Goal: Use online tool/utility

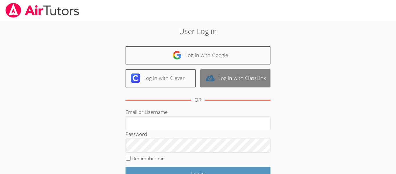
click at [235, 75] on link "Log in with ClassLink" at bounding box center [236, 78] width 70 height 18
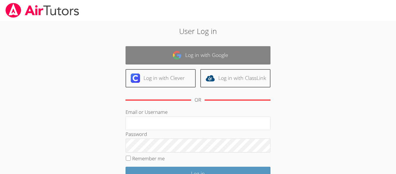
click at [228, 59] on link "Log in with Google" at bounding box center [198, 55] width 145 height 18
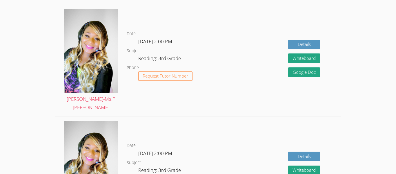
scroll to position [176, 0]
click at [309, 55] on button "Whiteboard" at bounding box center [304, 59] width 32 height 10
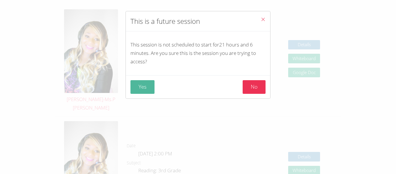
click at [142, 91] on button "Yes" at bounding box center [143, 87] width 24 height 14
